Goal: Transaction & Acquisition: Purchase product/service

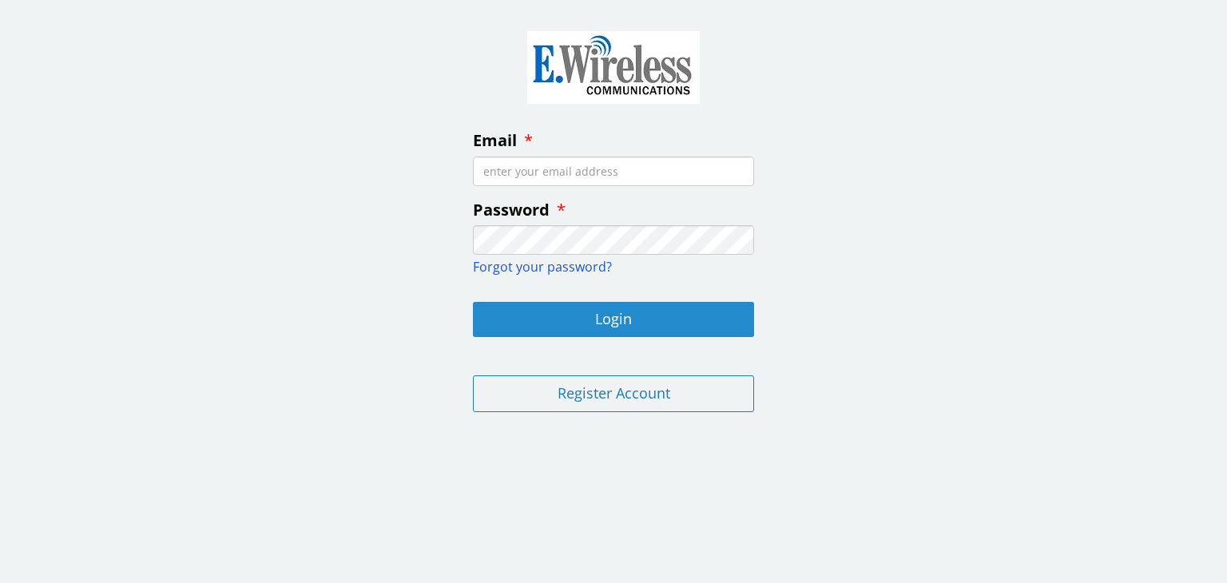
type input "[EMAIL_ADDRESS][PERSON_NAME][DOMAIN_NAME]"
click at [595, 314] on button "Login" at bounding box center [613, 319] width 281 height 35
type input "[EMAIL_ADDRESS][PERSON_NAME][DOMAIN_NAME]"
click at [616, 324] on button "Login" at bounding box center [613, 319] width 281 height 35
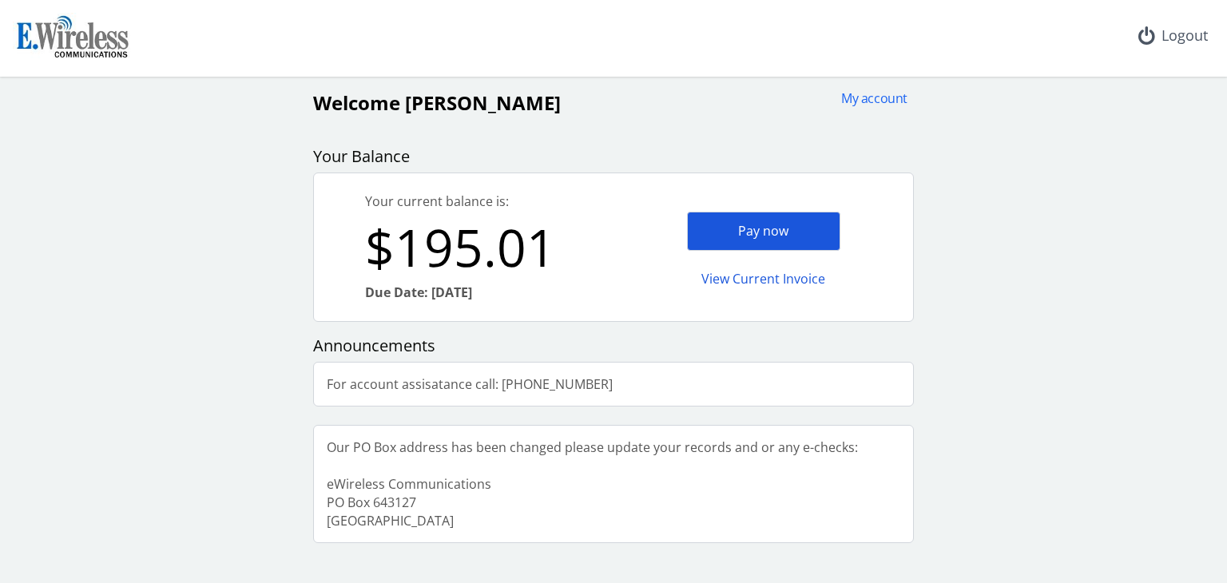
click at [761, 232] on div "Pay now" at bounding box center [763, 231] width 153 height 39
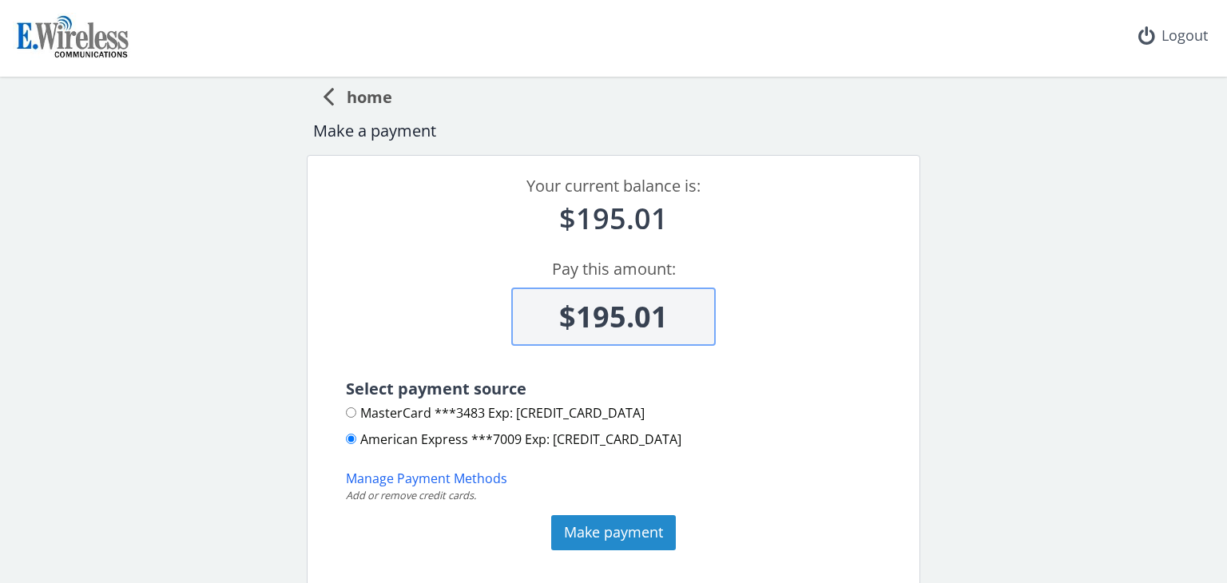
click at [597, 529] on button "Make payment" at bounding box center [613, 532] width 125 height 35
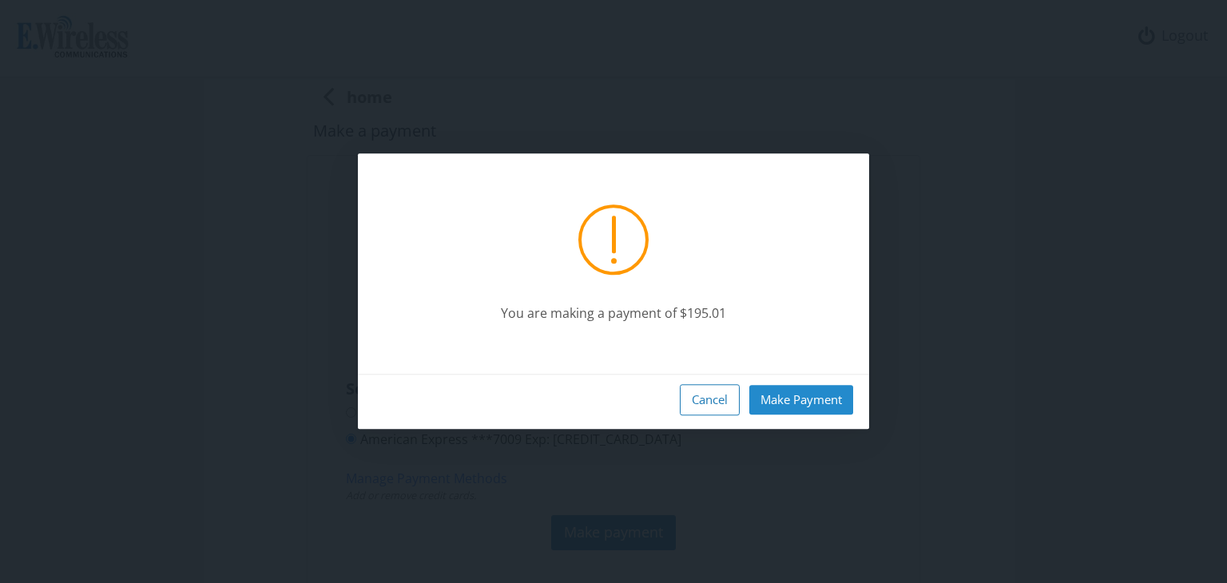
click at [805, 399] on button "Make Payment" at bounding box center [801, 400] width 104 height 30
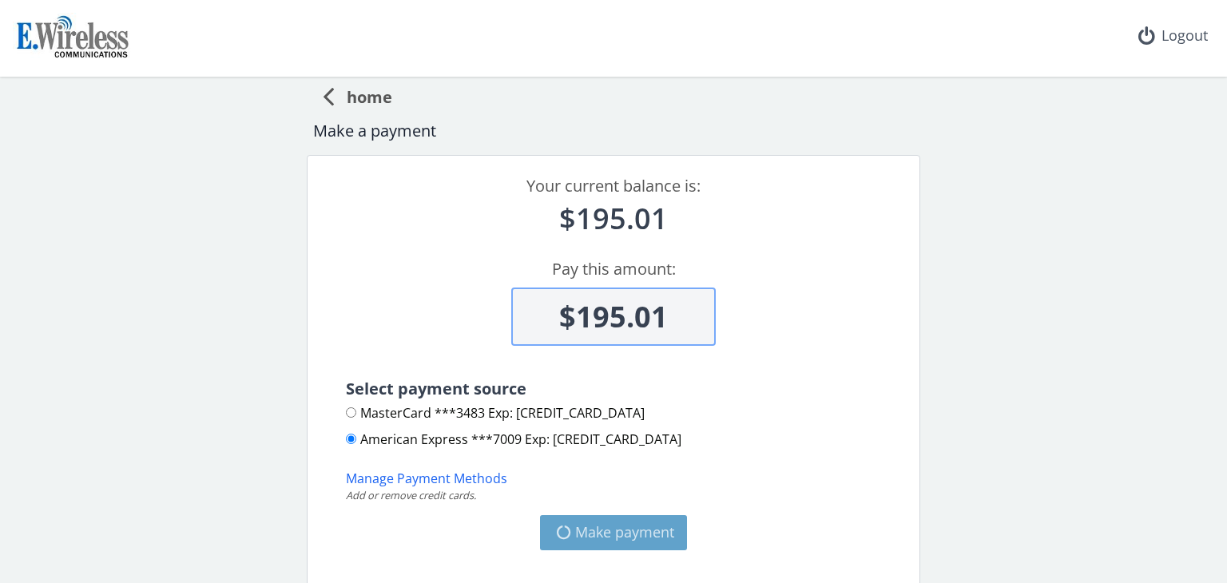
type input "$0"
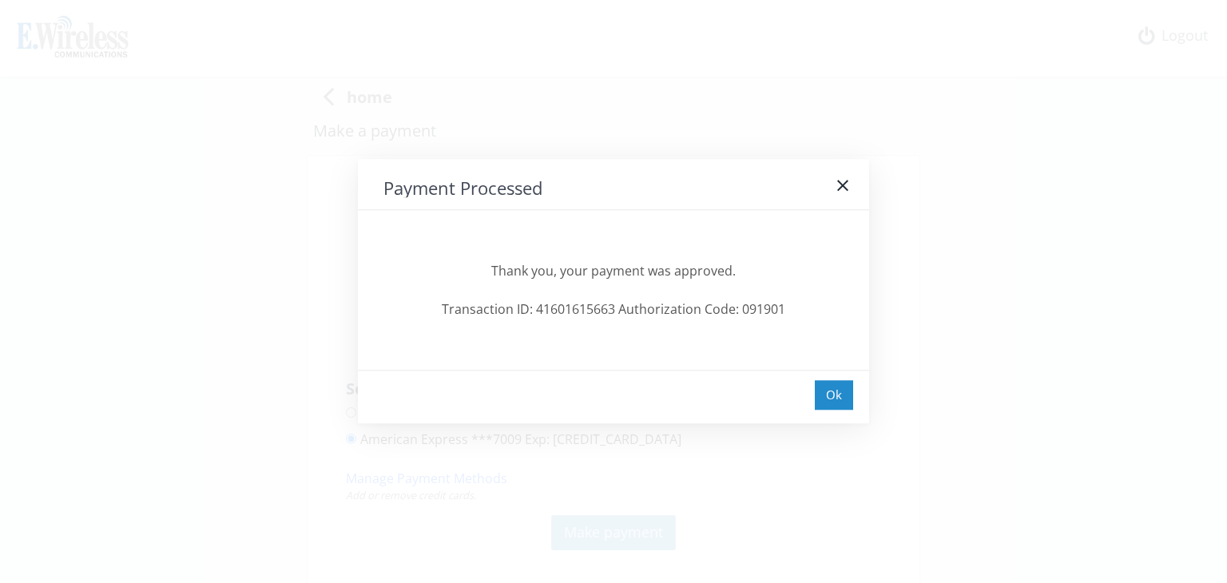
click at [828, 391] on div "Ok" at bounding box center [834, 395] width 38 height 30
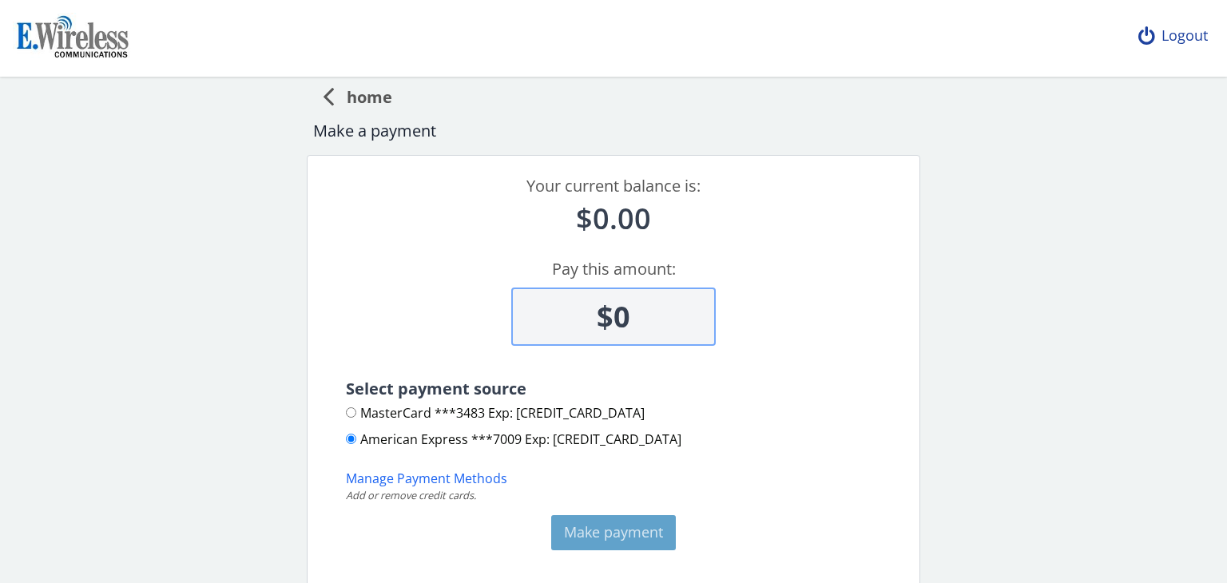
click at [1168, 35] on div "Logout" at bounding box center [1173, 36] width 95 height 72
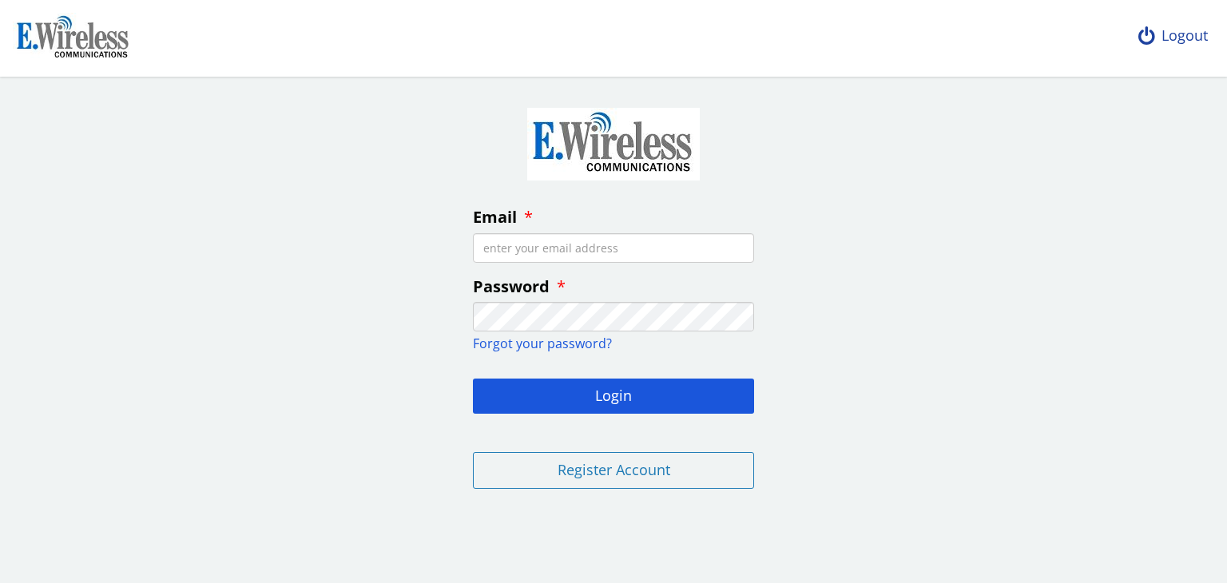
type input "[EMAIL_ADDRESS][PERSON_NAME][DOMAIN_NAME]"
